Goal: Information Seeking & Learning: Learn about a topic

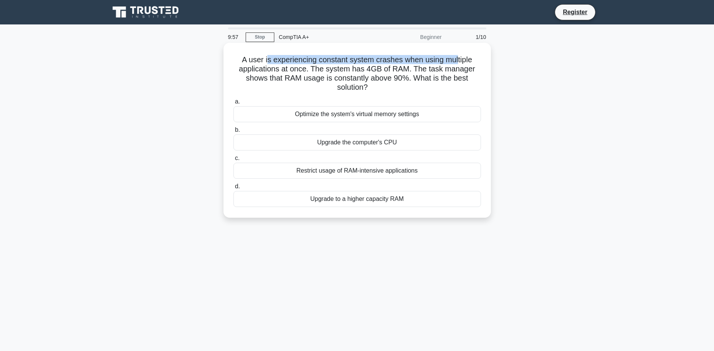
drag, startPoint x: 269, startPoint y: 62, endPoint x: 455, endPoint y: 63, distance: 186.5
click at [455, 63] on h5 "A user is experiencing constant system crashes when using multiple applications…" at bounding box center [357, 73] width 249 height 37
drag, startPoint x: 306, startPoint y: 66, endPoint x: 456, endPoint y: 71, distance: 149.9
click at [456, 71] on h5 "A user is experiencing constant system crashes when using multiple applications…" at bounding box center [357, 73] width 249 height 37
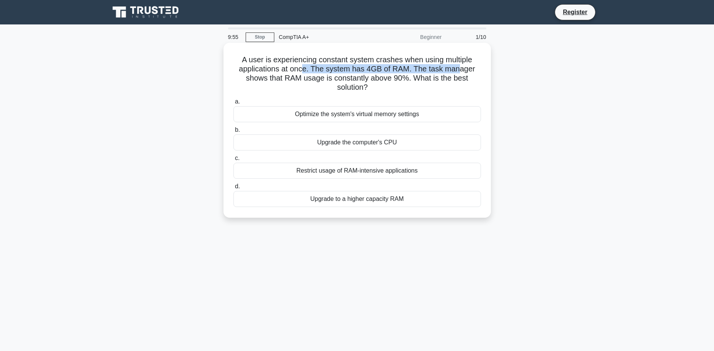
click at [456, 71] on h5 "A user is experiencing constant system crashes when using multiple applications…" at bounding box center [357, 73] width 249 height 37
drag, startPoint x: 346, startPoint y: 78, endPoint x: 445, endPoint y: 82, distance: 99.1
click at [445, 82] on h5 "A user is experiencing constant system crashes when using multiple applications…" at bounding box center [357, 73] width 249 height 37
click at [367, 203] on div "Upgrade to a higher capacity RAM" at bounding box center [358, 199] width 248 height 16
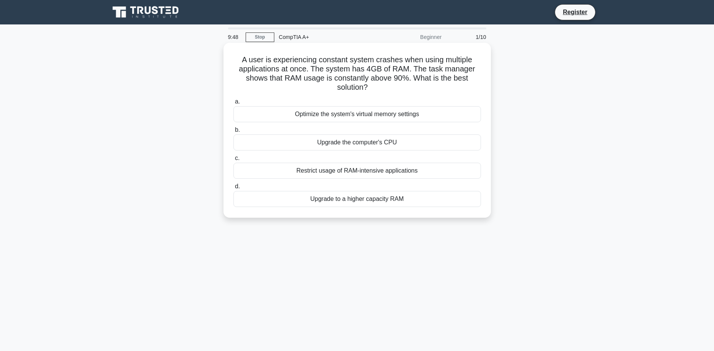
click at [234, 189] on input "d. Upgrade to a higher capacity RAM" at bounding box center [234, 186] width 0 height 5
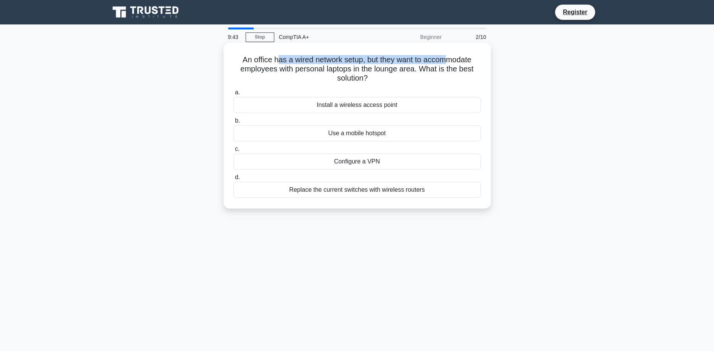
drag, startPoint x: 277, startPoint y: 61, endPoint x: 449, endPoint y: 58, distance: 171.6
click at [449, 58] on h5 "An office has a wired network setup, but they want to accommodate employees wit…" at bounding box center [357, 69] width 249 height 28
drag, startPoint x: 287, startPoint y: 67, endPoint x: 431, endPoint y: 70, distance: 144.1
click at [431, 70] on h5 "An office has a wired network setup, but they want to accommodate employees wit…" at bounding box center [357, 69] width 249 height 28
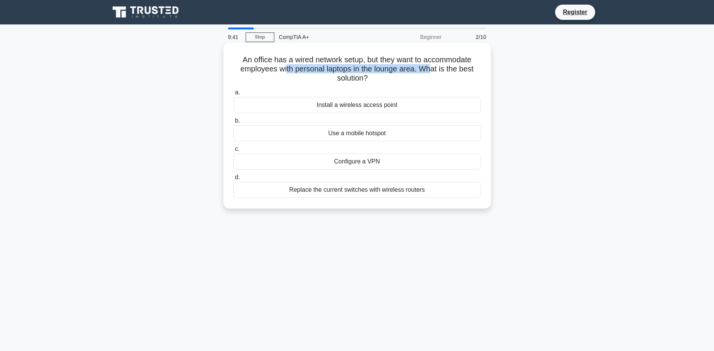
click at [431, 70] on h5 "An office has a wired network setup, but they want to accommodate employees wit…" at bounding box center [357, 69] width 249 height 28
click at [385, 109] on div "Install a wireless access point" at bounding box center [358, 105] width 248 height 16
click at [234, 95] on input "a. Install a wireless access point" at bounding box center [234, 92] width 0 height 5
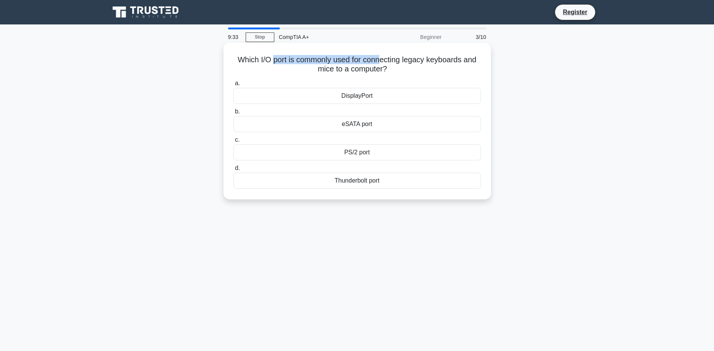
drag, startPoint x: 273, startPoint y: 60, endPoint x: 379, endPoint y: 62, distance: 105.9
click at [379, 62] on h5 "Which I/O port is commonly used for connecting legacy keyboards and mice to a c…" at bounding box center [357, 64] width 249 height 19
drag, startPoint x: 396, startPoint y: 62, endPoint x: 434, endPoint y: 73, distance: 39.8
click at [434, 73] on h5 "Which I/O port is commonly used for connecting legacy keyboards and mice to a c…" at bounding box center [357, 64] width 249 height 19
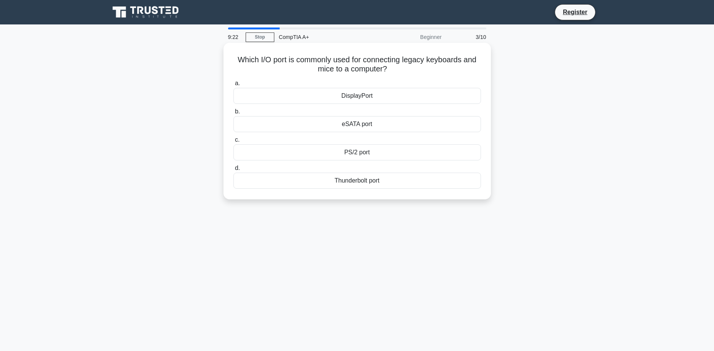
click at [355, 129] on div "eSATA port" at bounding box center [358, 124] width 248 height 16
click at [234, 114] on input "b. eSATA port" at bounding box center [234, 111] width 0 height 5
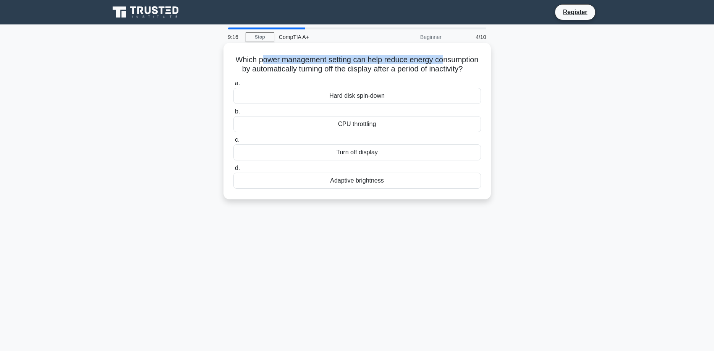
drag, startPoint x: 261, startPoint y: 61, endPoint x: 445, endPoint y: 63, distance: 184.2
click at [445, 63] on h5 "Which power management setting can help reduce energy consumption by automatica…" at bounding box center [357, 64] width 249 height 19
drag, startPoint x: 352, startPoint y: 72, endPoint x: 419, endPoint y: 68, distance: 67.4
click at [419, 68] on h5 "Which power management setting can help reduce energy consumption by automatica…" at bounding box center [357, 64] width 249 height 19
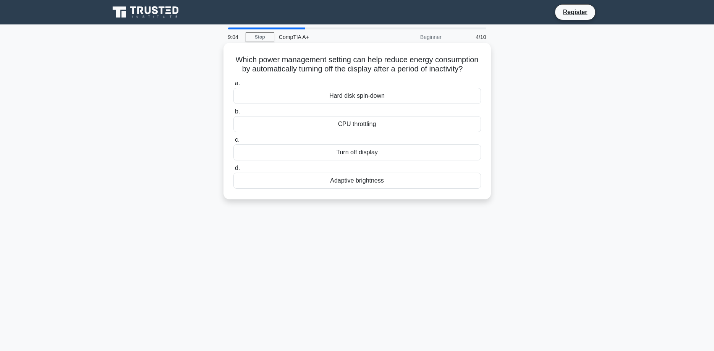
click at [363, 151] on div "Turn off display" at bounding box center [358, 152] width 248 height 16
click at [234, 143] on input "c. Turn off display" at bounding box center [234, 140] width 0 height 5
drag, startPoint x: 279, startPoint y: 64, endPoint x: 443, endPoint y: 65, distance: 164.0
click at [443, 65] on h5 "Which Windows utility is used to create, modify, and delete partitions on hard …" at bounding box center [357, 64] width 249 height 19
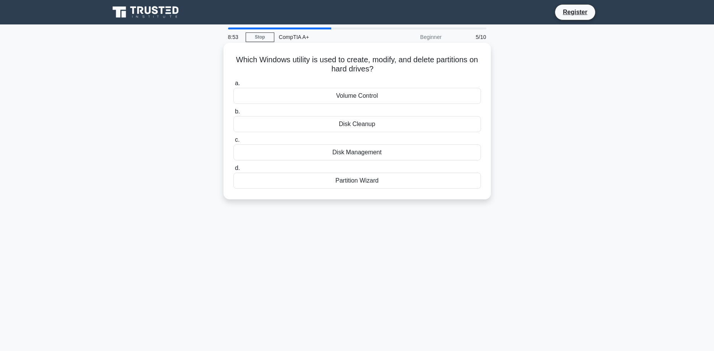
click at [355, 156] on div "Disk Management" at bounding box center [358, 152] width 248 height 16
click at [234, 143] on input "c. Disk Management" at bounding box center [234, 140] width 0 height 5
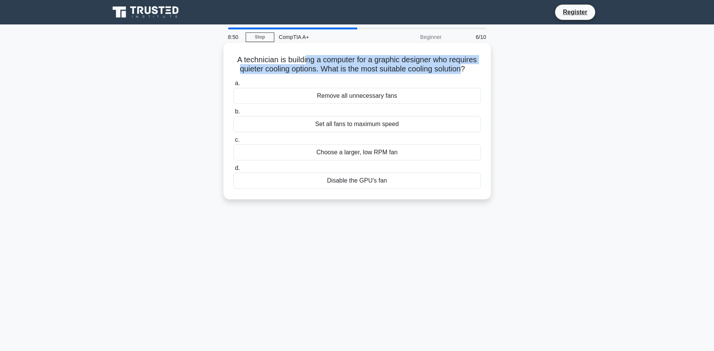
drag, startPoint x: 307, startPoint y: 62, endPoint x: 461, endPoint y: 65, distance: 153.7
click at [461, 65] on h5 "A technician is building a computer for a graphic designer who requires quieter…" at bounding box center [357, 64] width 249 height 19
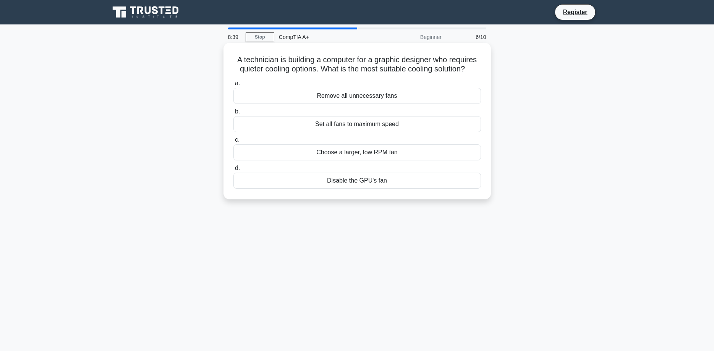
click at [398, 154] on div "Choose a larger, low RPM fan" at bounding box center [358, 152] width 248 height 16
click at [234, 143] on input "c. Choose a larger, low RPM fan" at bounding box center [234, 140] width 0 height 5
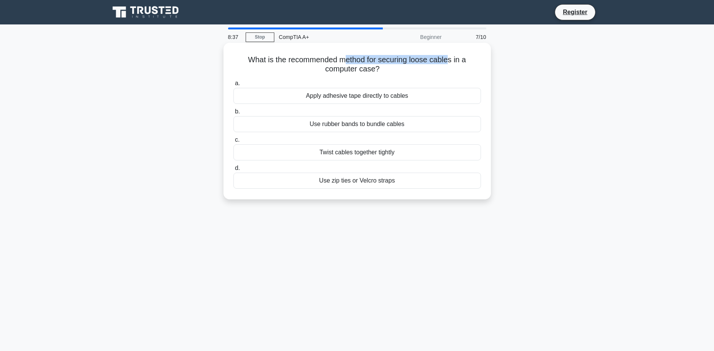
drag, startPoint x: 344, startPoint y: 61, endPoint x: 448, endPoint y: 64, distance: 104.8
click at [448, 64] on h5 "What is the recommended method for securing loose cables in a computer case? .s…" at bounding box center [357, 64] width 249 height 19
click at [379, 177] on div "Use zip ties or Velcro straps" at bounding box center [358, 181] width 248 height 16
click at [234, 171] on input "d. Use zip ties or Velcro straps" at bounding box center [234, 168] width 0 height 5
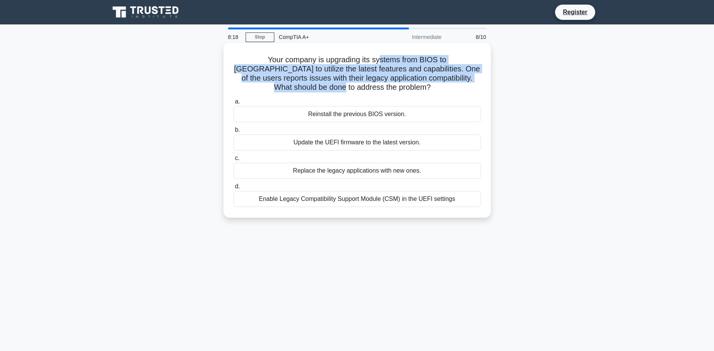
drag, startPoint x: 348, startPoint y: 61, endPoint x: 467, endPoint y: 79, distance: 120.3
click at [467, 79] on h5 "Your company is upgrading its systems from BIOS to UEFI to utilize the latest f…" at bounding box center [357, 73] width 249 height 37
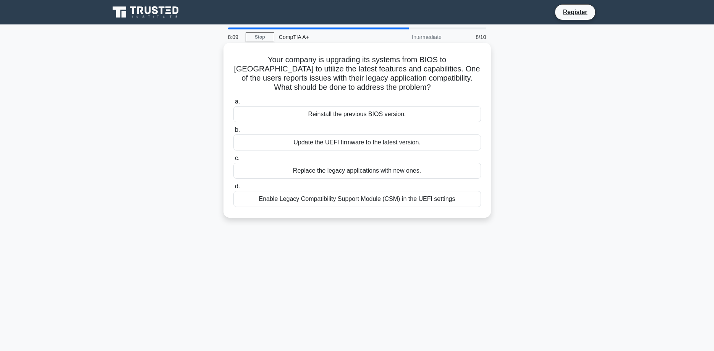
click at [405, 198] on div "Enable Legacy Compatibility Support Module (CSM) in the UEFI settings" at bounding box center [358, 199] width 248 height 16
click at [234, 189] on input "d. Enable Legacy Compatibility Support Module (CSM) in the UEFI settings" at bounding box center [234, 186] width 0 height 5
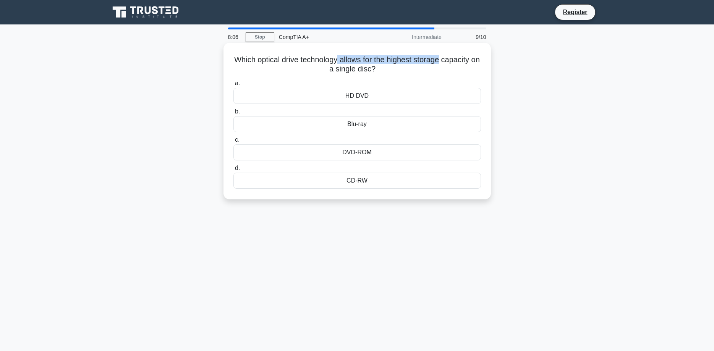
drag, startPoint x: 338, startPoint y: 61, endPoint x: 439, endPoint y: 61, distance: 101.3
click at [439, 61] on h5 "Which optical drive technology allows for the highest storage capacity on a sin…" at bounding box center [357, 64] width 249 height 19
click at [363, 130] on div "Blu-ray" at bounding box center [358, 124] width 248 height 16
click at [234, 114] on input "b. Blu-ray" at bounding box center [234, 111] width 0 height 5
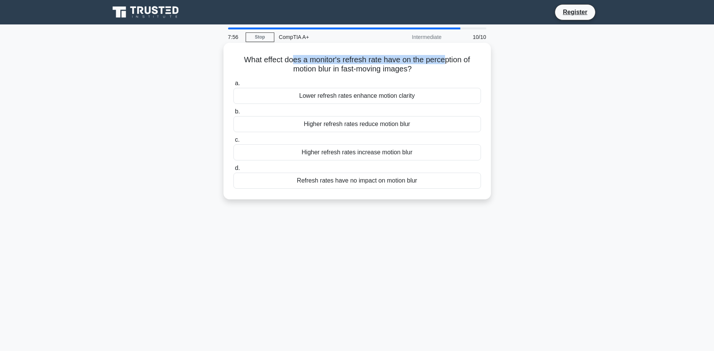
drag, startPoint x: 294, startPoint y: 61, endPoint x: 444, endPoint y: 60, distance: 150.6
click at [444, 60] on h5 "What effect does a monitor's refresh rate have on the perception of motion blur…" at bounding box center [357, 64] width 249 height 19
click at [410, 125] on div "Higher refresh rates reduce motion blur" at bounding box center [358, 124] width 248 height 16
click at [234, 114] on input "b. Higher refresh rates reduce motion blur" at bounding box center [234, 111] width 0 height 5
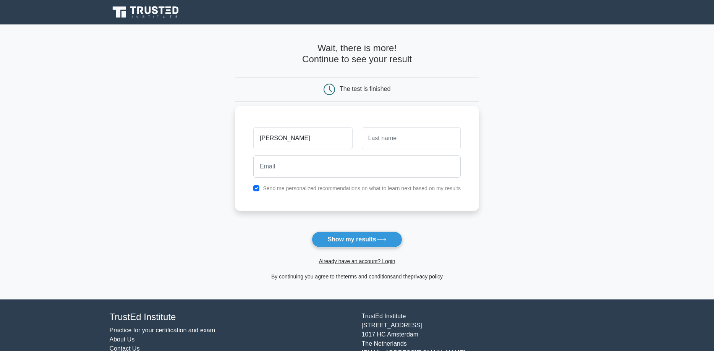
type input "[PERSON_NAME]"
click at [406, 146] on input "text" at bounding box center [411, 138] width 99 height 22
type input "[PERSON_NAME]"
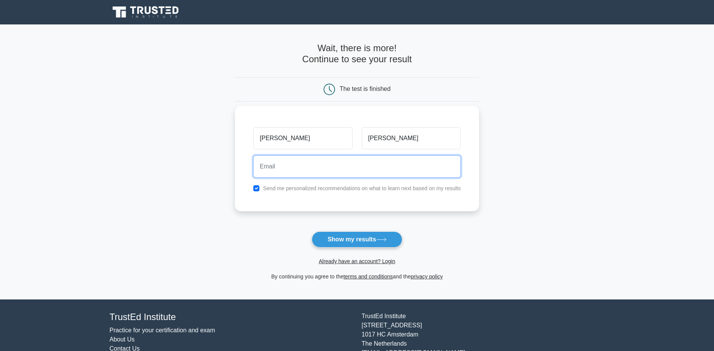
click at [368, 161] on input "email" at bounding box center [357, 167] width 208 height 22
type input "[EMAIL_ADDRESS][DOMAIN_NAME]"
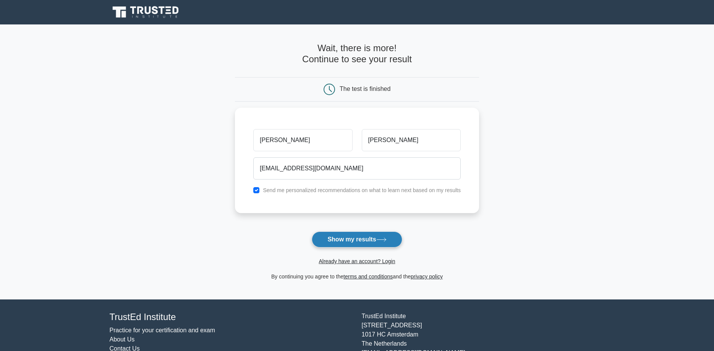
click at [361, 242] on button "Show my results" at bounding box center [357, 240] width 90 height 16
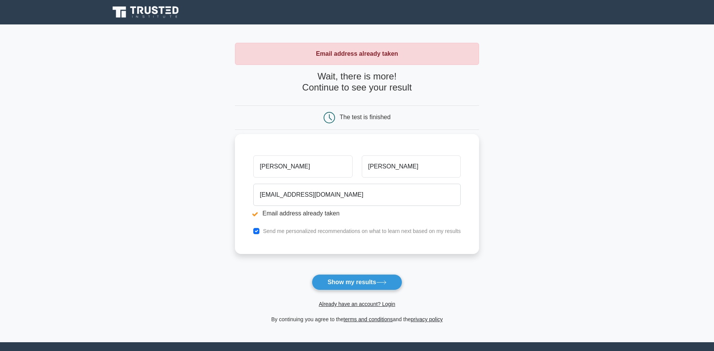
click at [329, 236] on div "sebastian hagen ontheruntattoos@outlook.com Email address already taken Send me…" at bounding box center [357, 194] width 244 height 120
click at [287, 232] on label "Send me personalized recommendations on what to learn next based on my results" at bounding box center [362, 231] width 198 height 6
click at [261, 232] on div "Send me personalized recommendations on what to learn next based on my results" at bounding box center [357, 231] width 217 height 9
click at [258, 232] on input "checkbox" at bounding box center [256, 231] width 6 height 6
checkbox input "false"
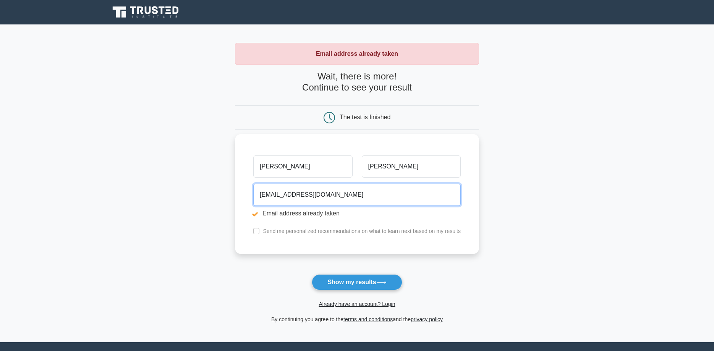
click at [385, 196] on input "ontheruntattoos@outlook.com" at bounding box center [357, 195] width 208 height 22
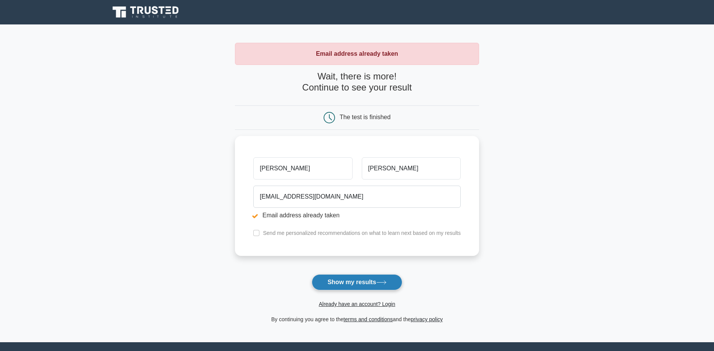
click at [352, 281] on button "Show my results" at bounding box center [357, 282] width 90 height 16
